Goal: Task Accomplishment & Management: Manage account settings

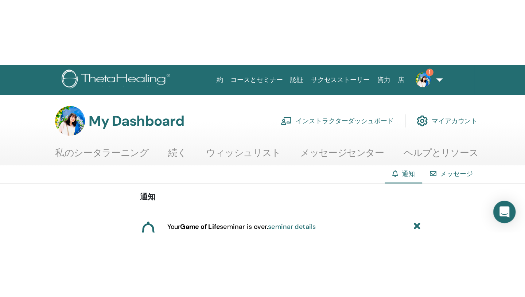
scroll to position [15, 0]
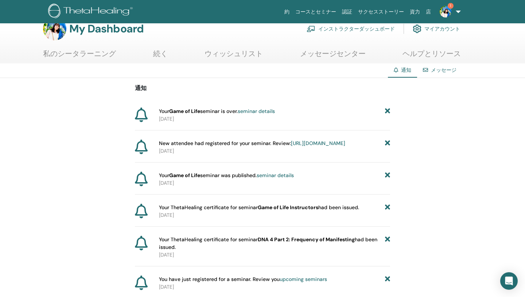
click at [342, 26] on link "インストラクターダッシュボード" at bounding box center [351, 29] width 88 height 16
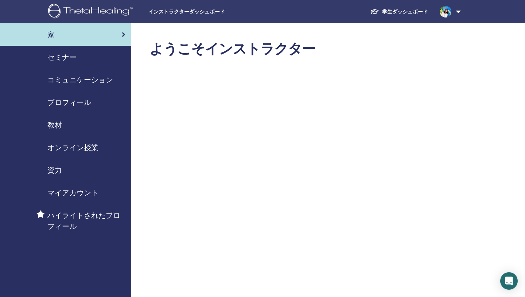
click at [61, 58] on span "セミナー" at bounding box center [61, 57] width 29 height 11
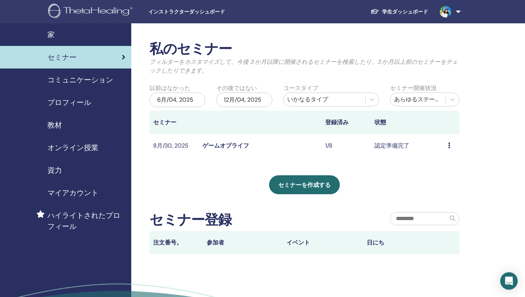
click at [449, 145] on icon at bounding box center [449, 146] width 2 height 6
click at [439, 171] on link "出席者" at bounding box center [440, 173] width 17 height 8
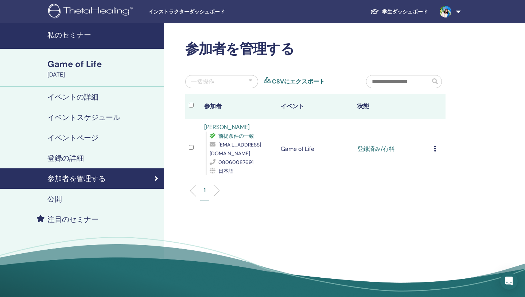
click at [434, 148] on icon at bounding box center [435, 149] width 2 height 6
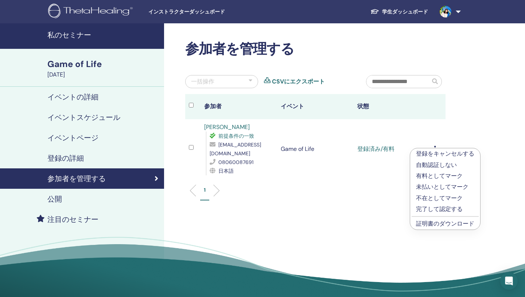
click at [430, 211] on p "完了して認定する" at bounding box center [445, 209] width 58 height 9
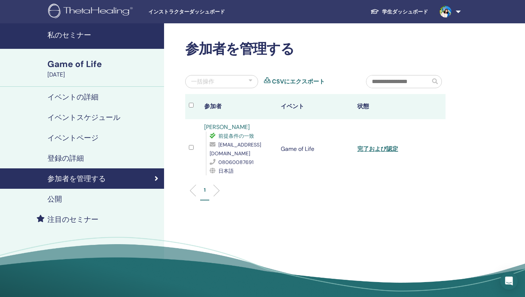
click at [75, 116] on h4 "イベントスケジュール" at bounding box center [83, 117] width 73 height 9
